Goal: Information Seeking & Learning: Learn about a topic

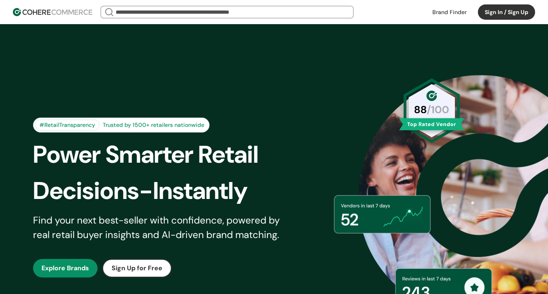
click at [503, 16] on button "Sign In / Sign Up" at bounding box center [506, 11] width 57 height 15
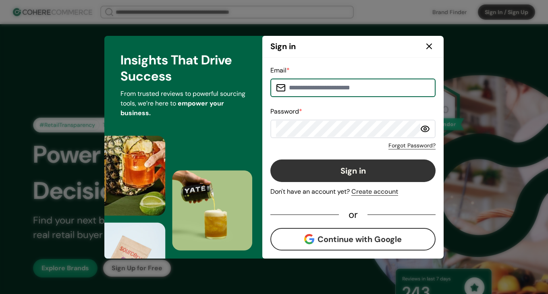
type input "**********"
click at [350, 89] on input "**********" at bounding box center [358, 88] width 144 height 16
click at [339, 172] on button "Sign in" at bounding box center [352, 170] width 165 height 23
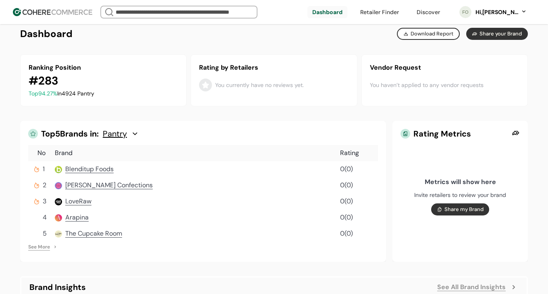
scroll to position [164, 0]
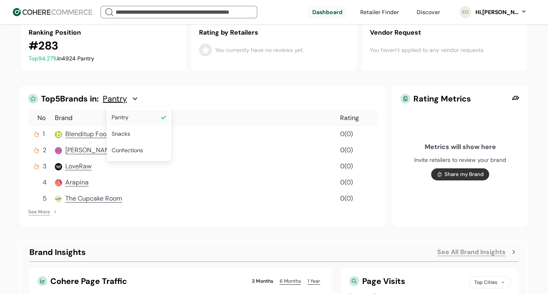
click at [134, 99] on div "Pantry" at bounding box center [121, 99] width 36 height 10
click at [130, 144] on div "Confections" at bounding box center [138, 150] width 61 height 15
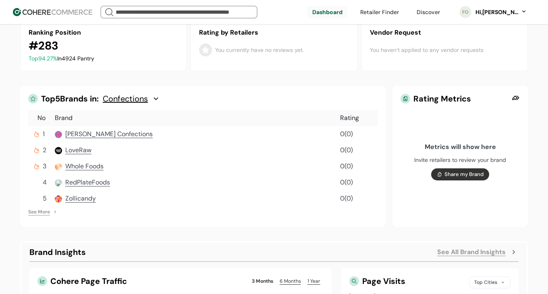
click at [180, 97] on div "Top 5 Brands in: Confections" at bounding box center [209, 99] width 337 height 10
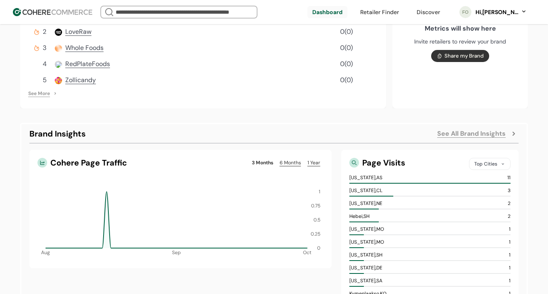
scroll to position [351, 0]
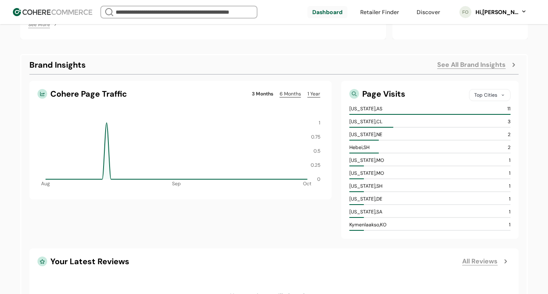
click at [288, 97] on link "6 Months" at bounding box center [290, 94] width 28 height 10
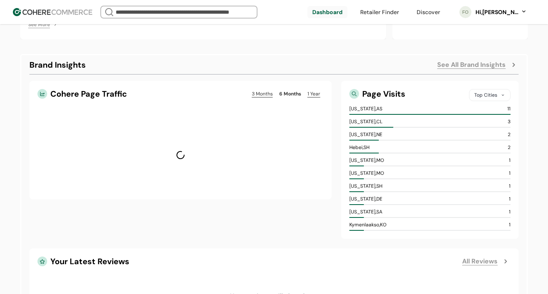
click at [265, 95] on link "3 Months" at bounding box center [261, 94] width 27 height 10
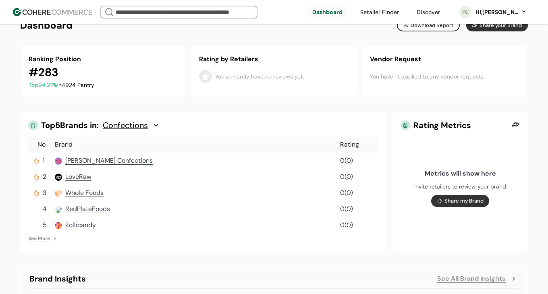
scroll to position [134, 0]
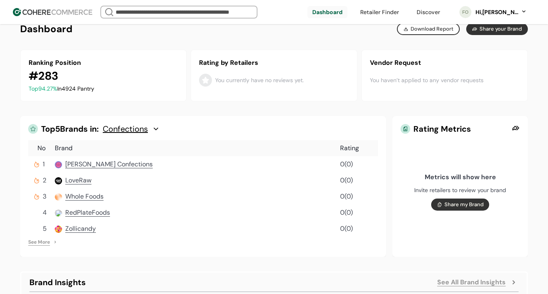
click at [114, 163] on span "[PERSON_NAME] Confections" at bounding box center [108, 164] width 87 height 8
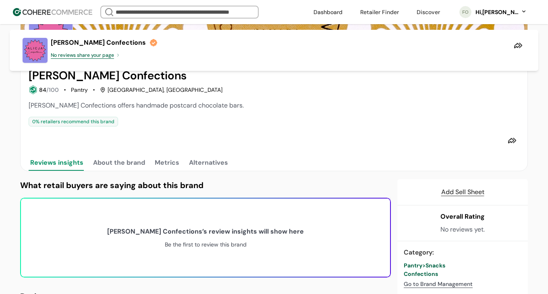
scroll to position [57, 0]
click at [124, 167] on button "About the brand" at bounding box center [118, 162] width 55 height 16
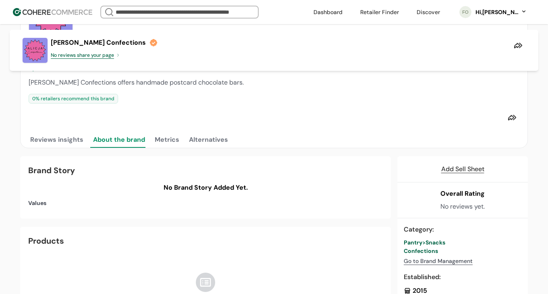
scroll to position [105, 0]
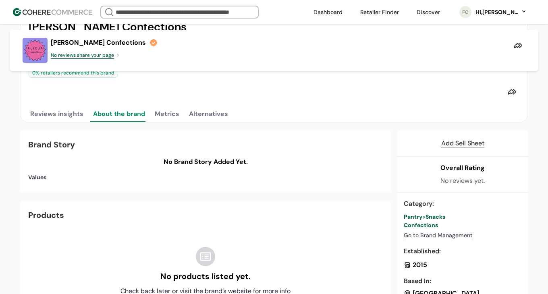
click at [157, 119] on button "Metrics" at bounding box center [167, 114] width 28 height 16
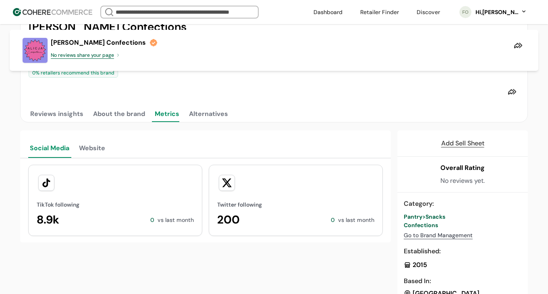
click at [197, 118] on button "Alternatives" at bounding box center [208, 114] width 42 height 16
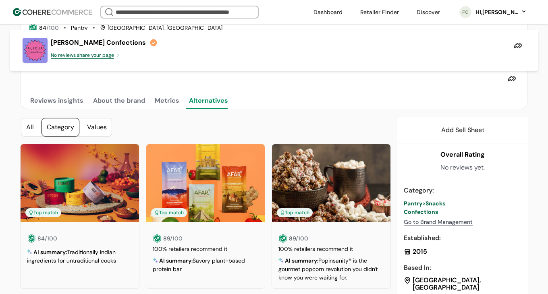
scroll to position [124, 0]
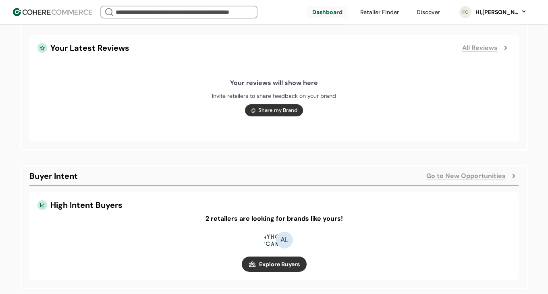
scroll to position [585, 0]
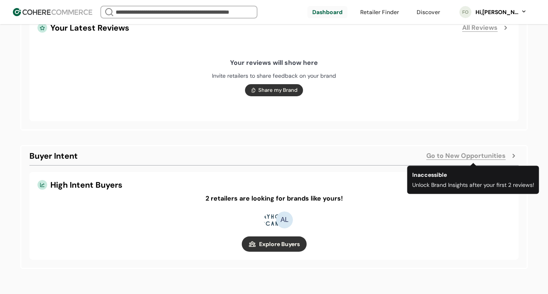
click at [433, 156] on link "Go to New Opportunities" at bounding box center [465, 156] width 79 height 10
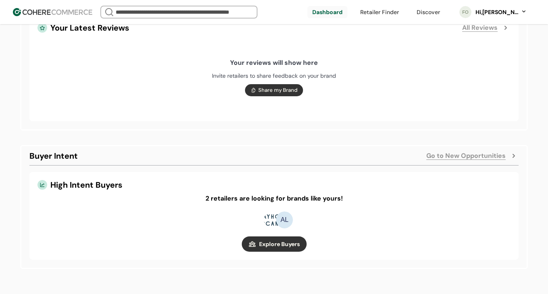
click at [290, 246] on link "button" at bounding box center [274, 243] width 65 height 15
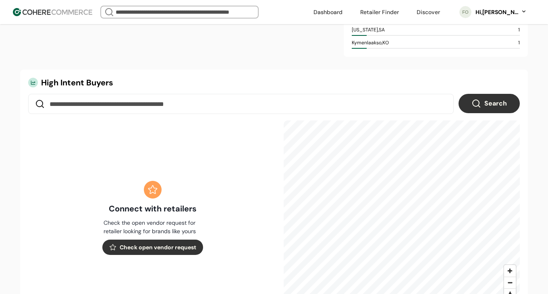
scroll to position [284, 0]
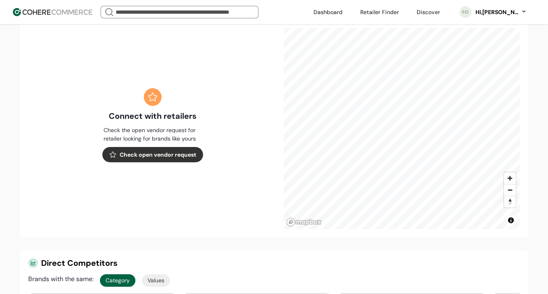
click at [148, 155] on button "Check open vendor request" at bounding box center [152, 154] width 101 height 15
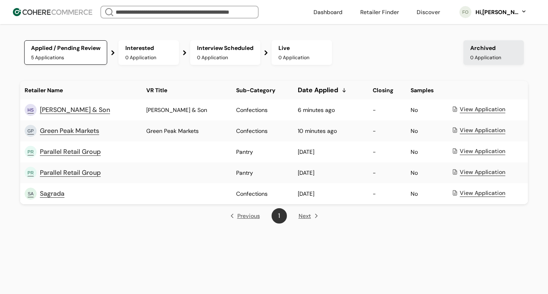
click at [463, 110] on div "View Application" at bounding box center [482, 109] width 46 height 8
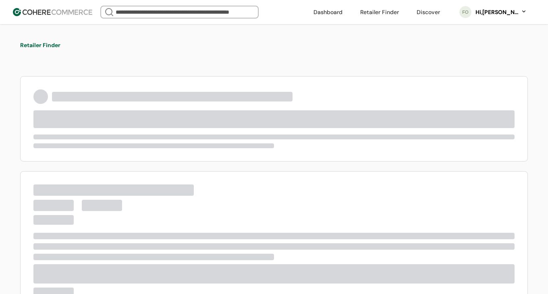
type input "**********"
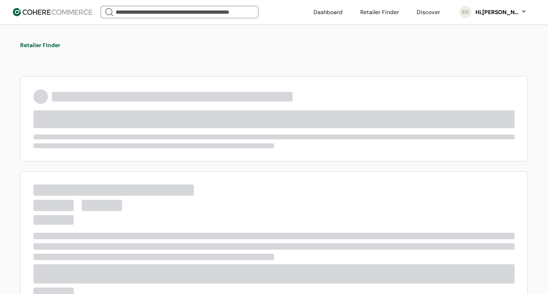
type input "**********"
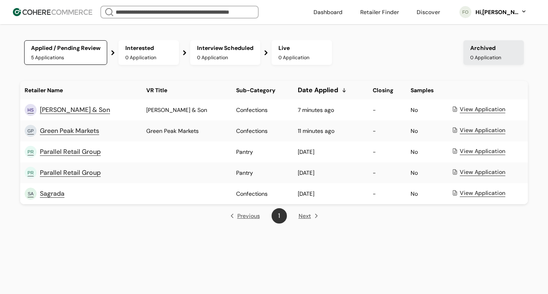
click at [488, 13] on div "Hi, Fenella Oakley" at bounding box center [496, 12] width 44 height 8
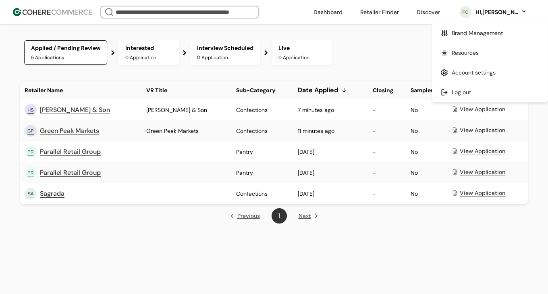
click at [490, 14] on div "Hi, Fenella Oakley" at bounding box center [496, 12] width 44 height 8
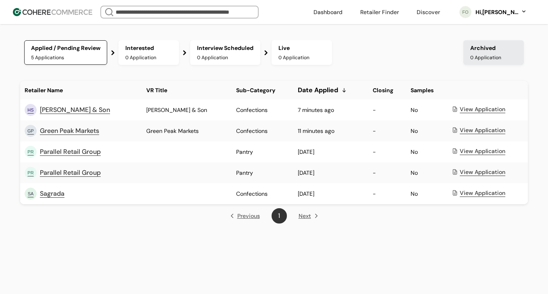
click at [36, 10] on img at bounding box center [52, 12] width 79 height 8
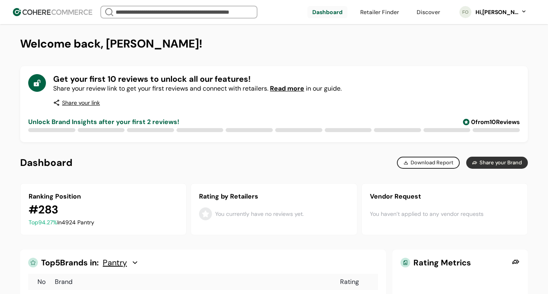
click at [423, 12] on link at bounding box center [428, 12] width 33 height 12
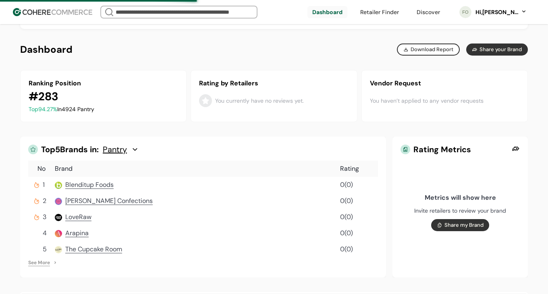
scroll to position [144, 0]
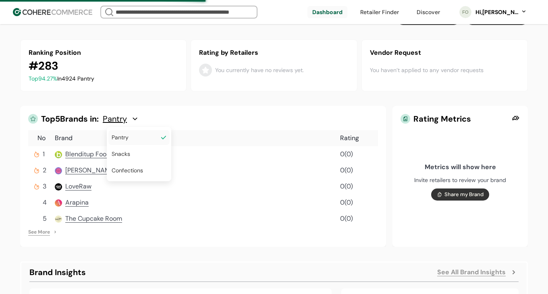
click at [127, 120] on span "Pantry" at bounding box center [115, 119] width 24 height 10
click at [129, 168] on span "Confections" at bounding box center [127, 170] width 31 height 8
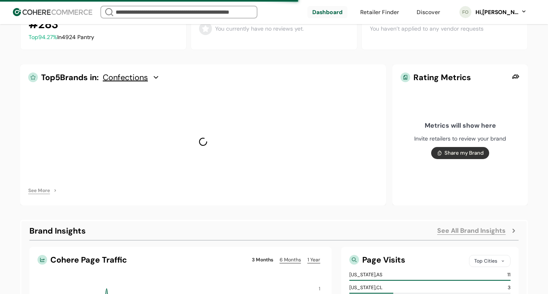
scroll to position [240, 0]
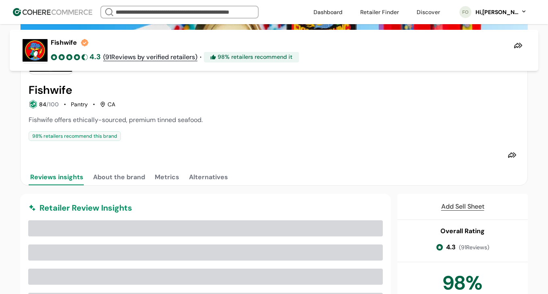
scroll to position [95, 0]
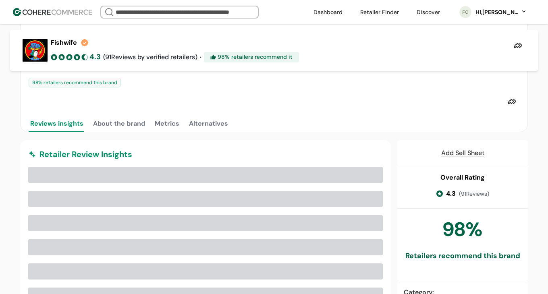
click at [128, 124] on button "About the brand" at bounding box center [118, 124] width 55 height 16
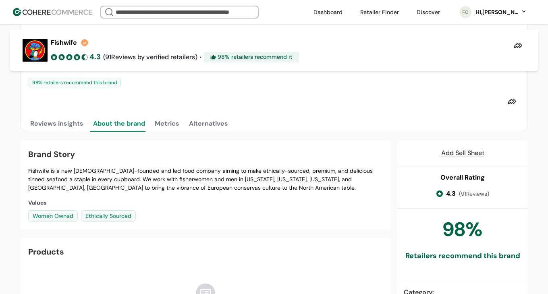
click at [136, 60] on link "( 91 Reviews by verified retailers)" at bounding box center [150, 57] width 94 height 10
click at [139, 53] on link "( 91 Reviews by verified retailers)" at bounding box center [150, 57] width 94 height 10
click at [80, 121] on button "Reviews insights" at bounding box center [57, 124] width 56 height 16
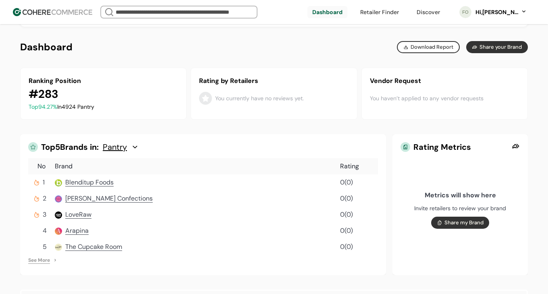
scroll to position [117, 0]
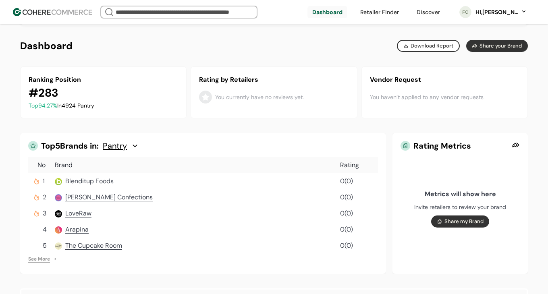
click at [132, 148] on div "Pantry" at bounding box center [121, 146] width 36 height 10
click at [131, 197] on span "Confections" at bounding box center [127, 197] width 31 height 8
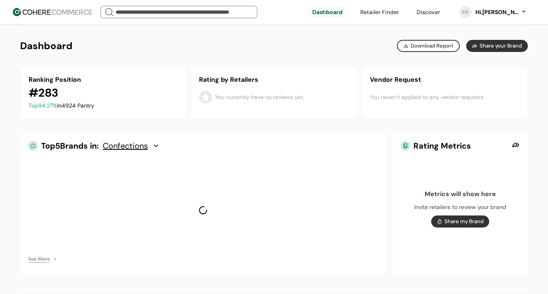
click at [148, 145] on span "Confections" at bounding box center [125, 146] width 45 height 10
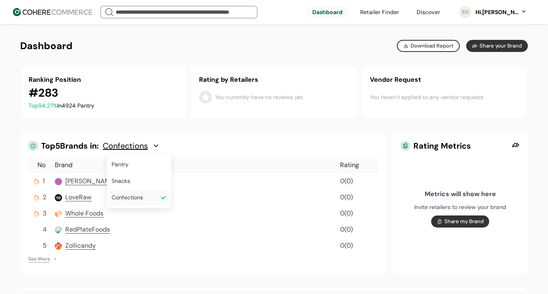
click at [145, 95] on div "# 283" at bounding box center [103, 93] width 149 height 17
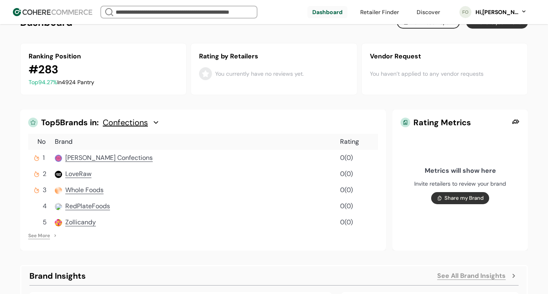
scroll to position [146, 0]
